Goal: Task Accomplishment & Management: Use online tool/utility

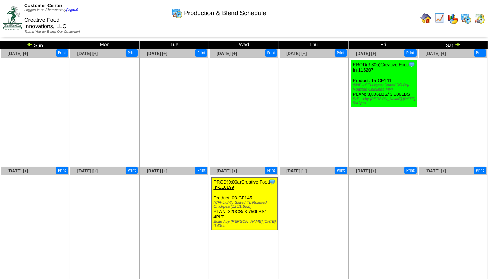
click at [482, 19] on img at bounding box center [479, 18] width 11 height 11
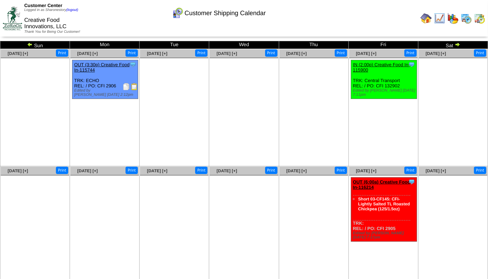
click at [29, 46] on img at bounding box center [30, 45] width 6 height 6
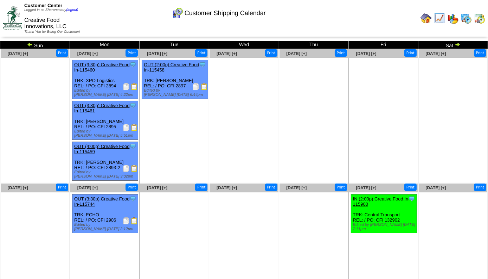
click at [134, 129] on img at bounding box center [134, 127] width 7 height 7
